Goal: Information Seeking & Learning: Learn about a topic

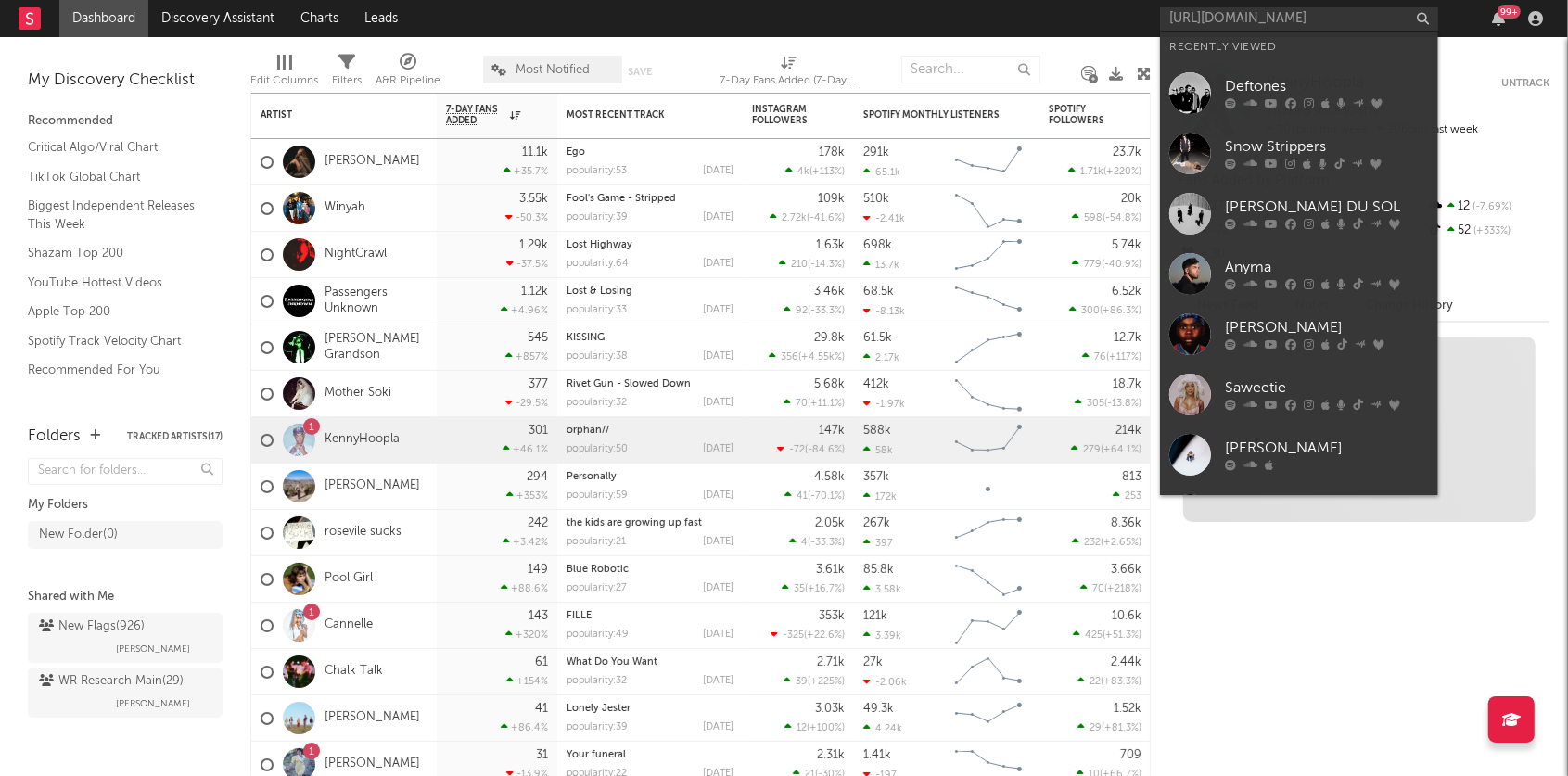
scroll to position [0, 298]
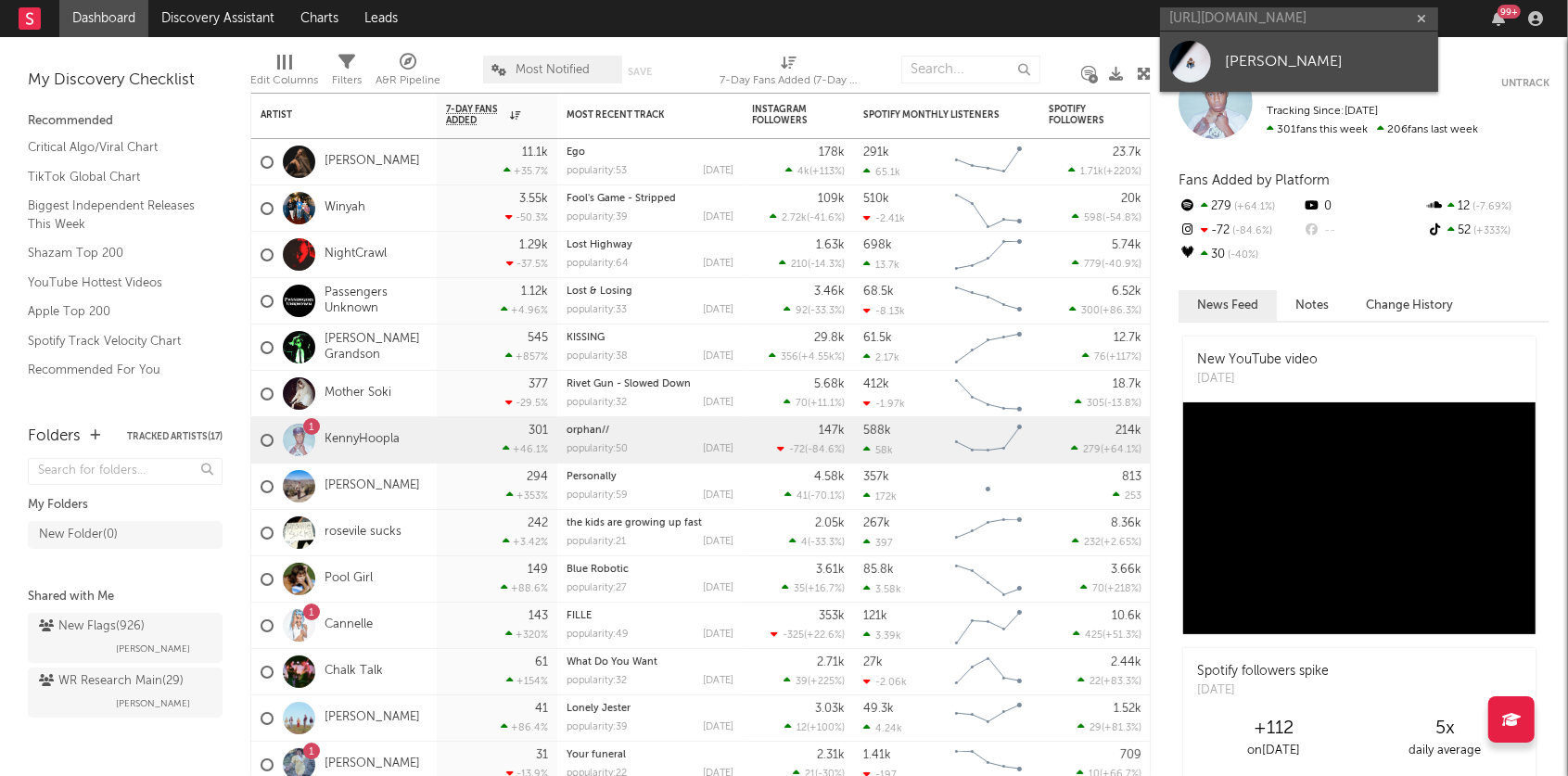
type input "[URL][DOMAIN_NAME]"
click at [1257, 69] on div "[PERSON_NAME]" at bounding box center [1327, 61] width 204 height 23
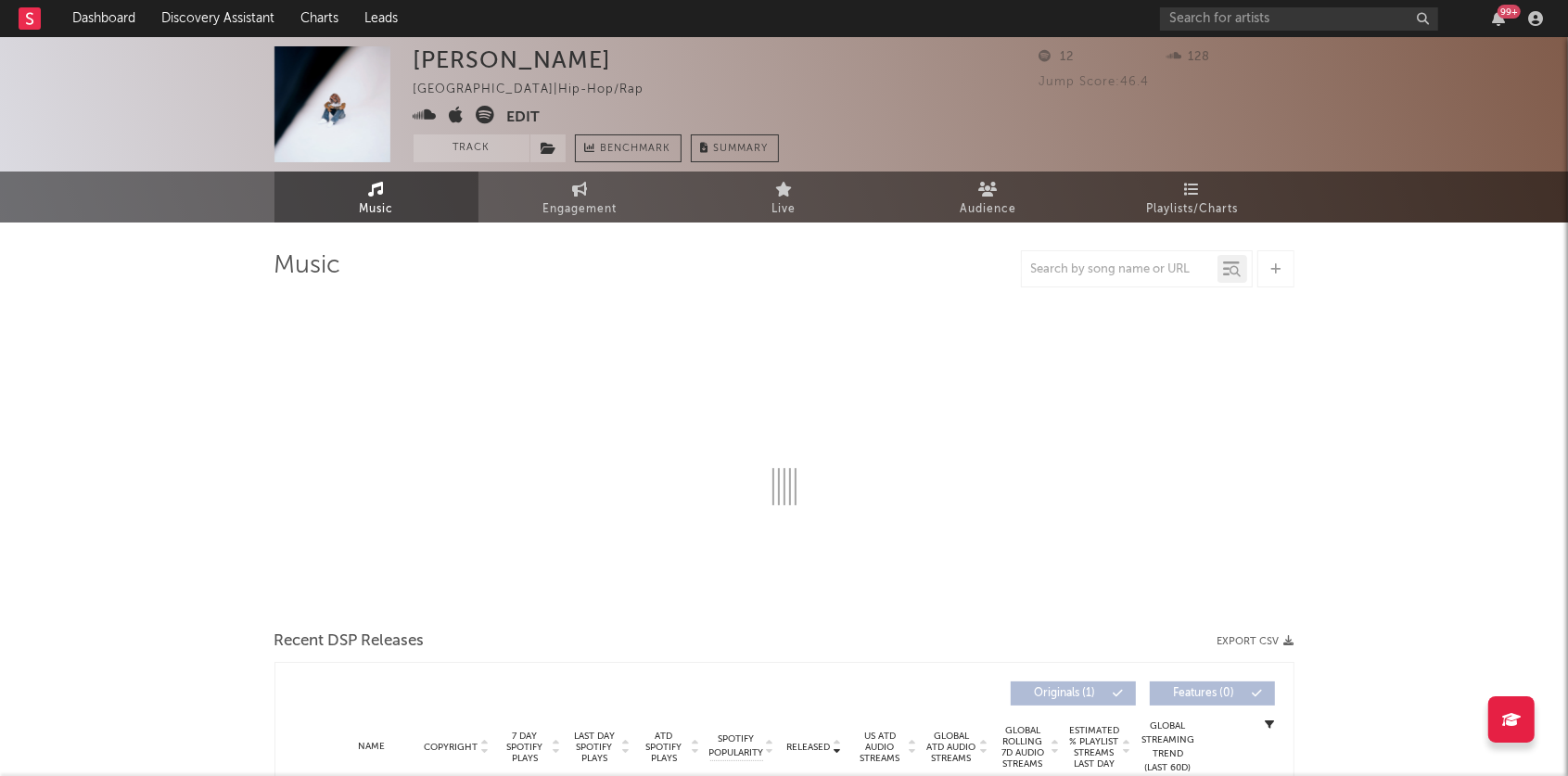
select select "1w"
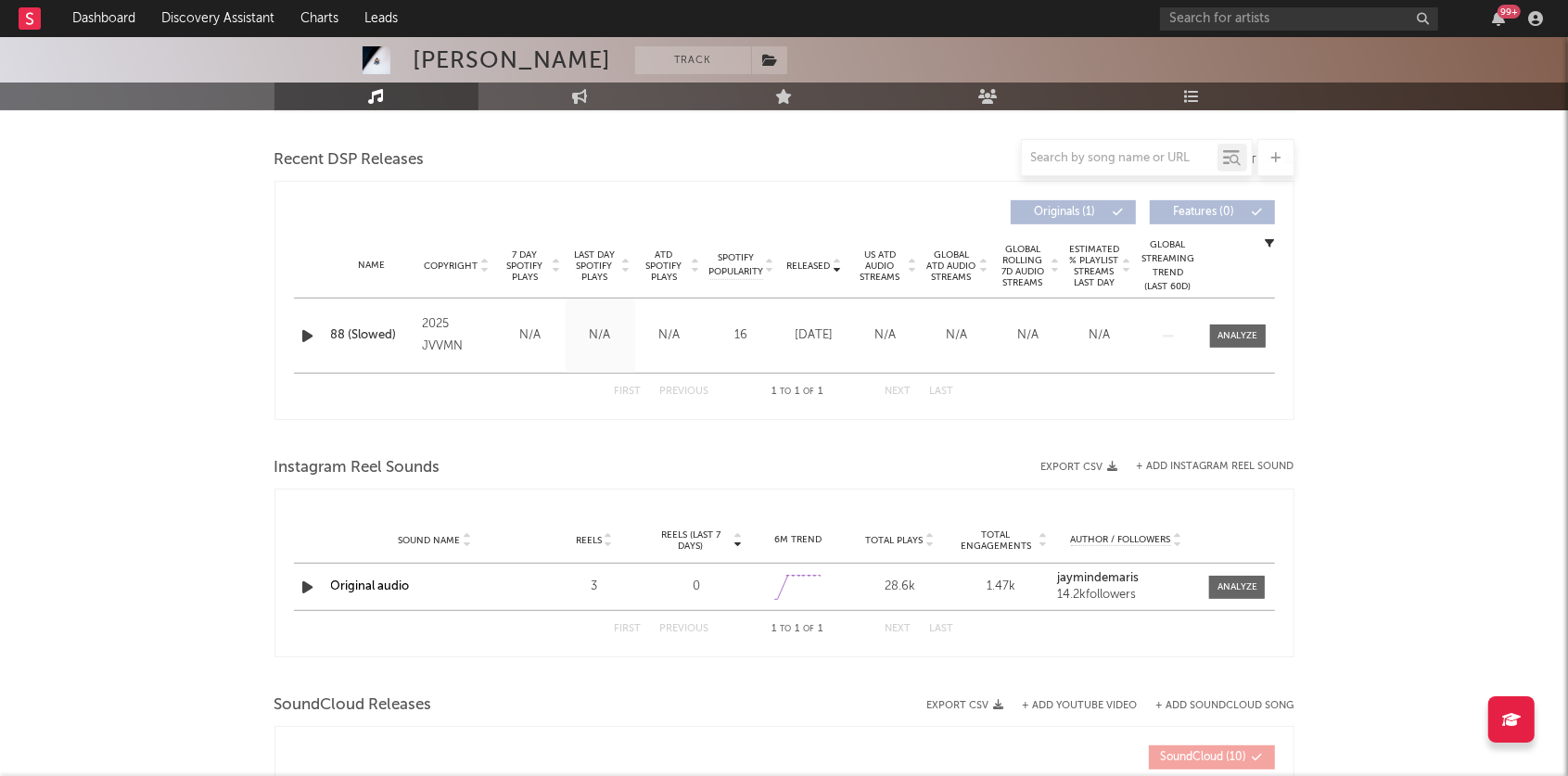
scroll to position [629, 0]
